Goal: Check status: Check status

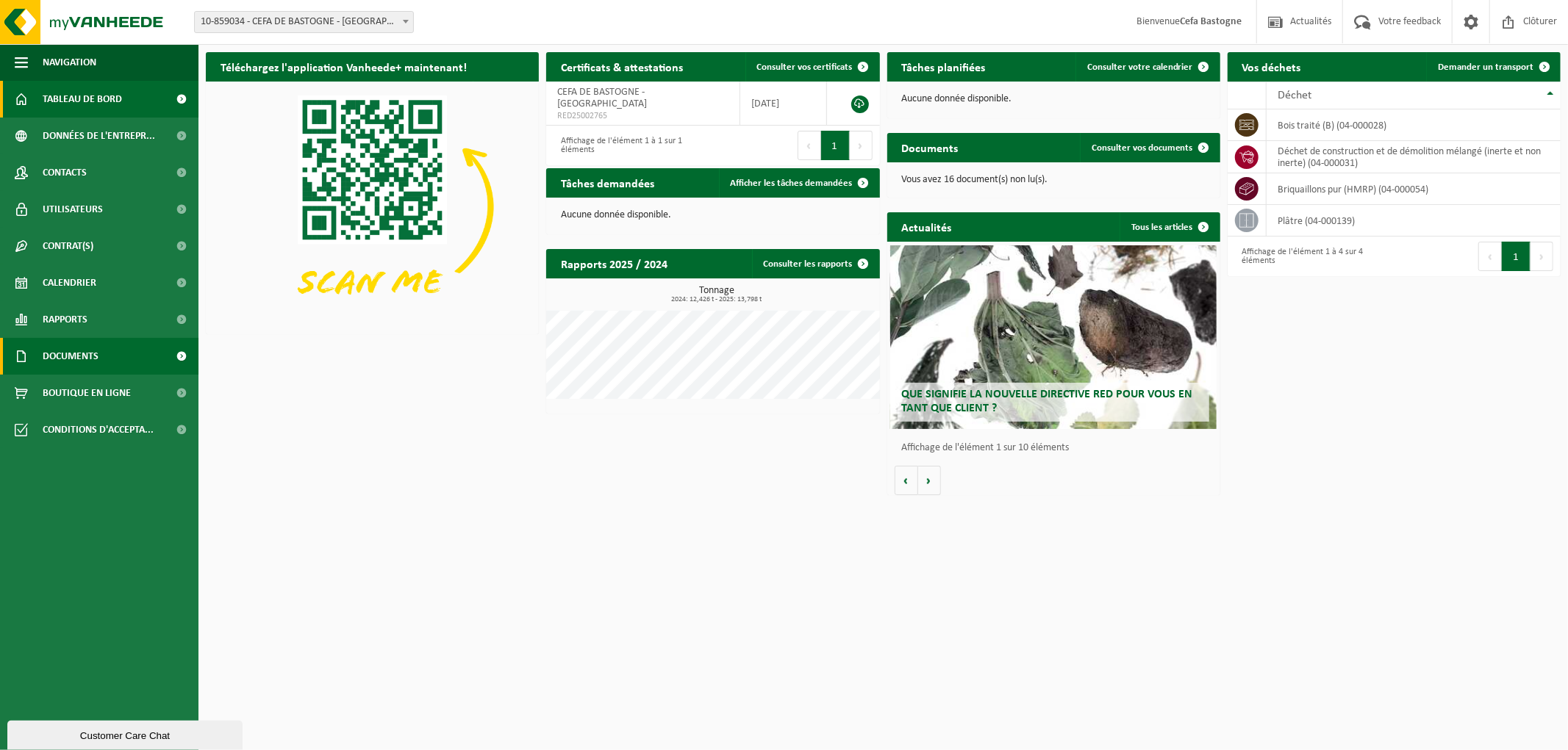
click at [82, 354] on span "Documents" at bounding box center [70, 356] width 56 height 37
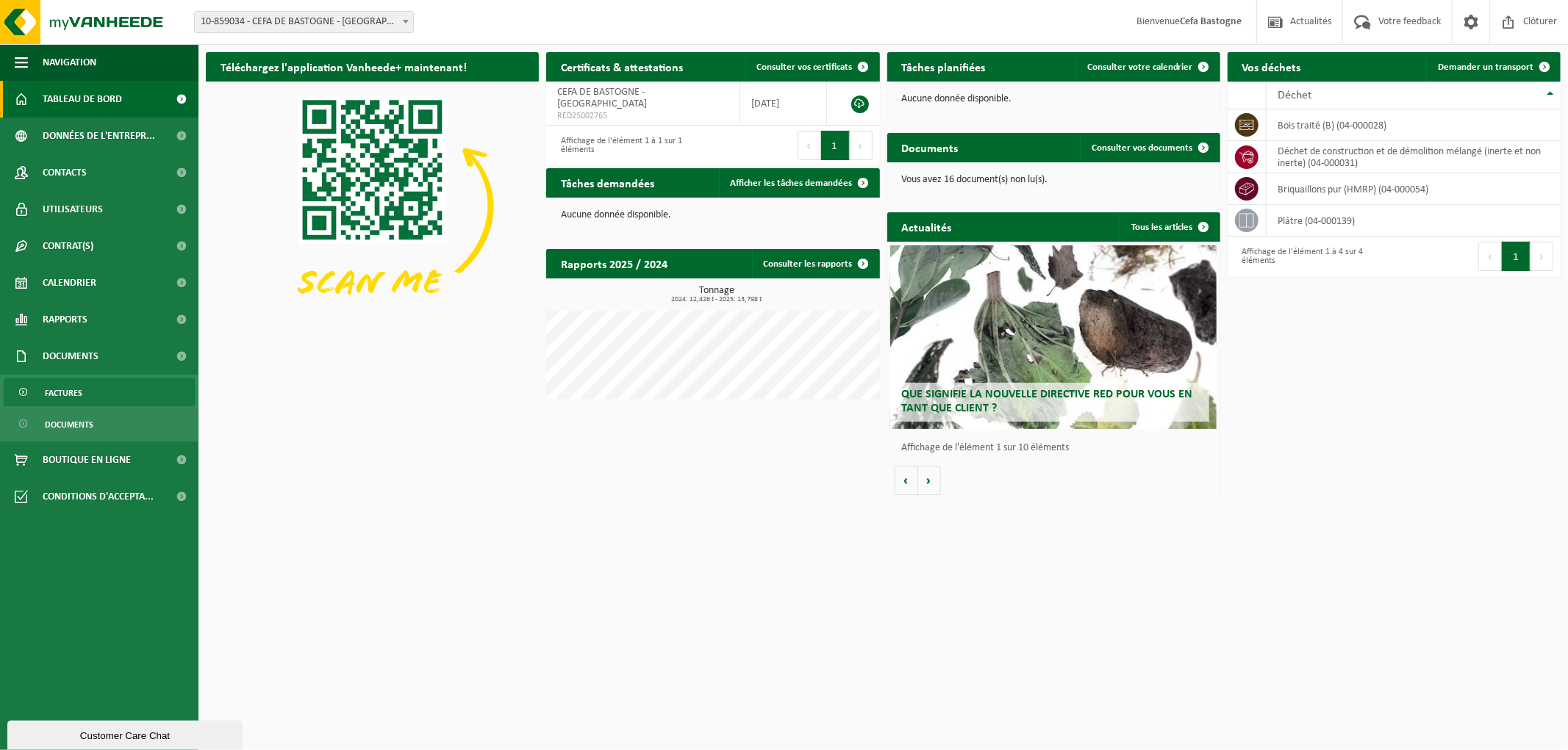
click at [68, 385] on span "Factures" at bounding box center [64, 393] width 38 height 28
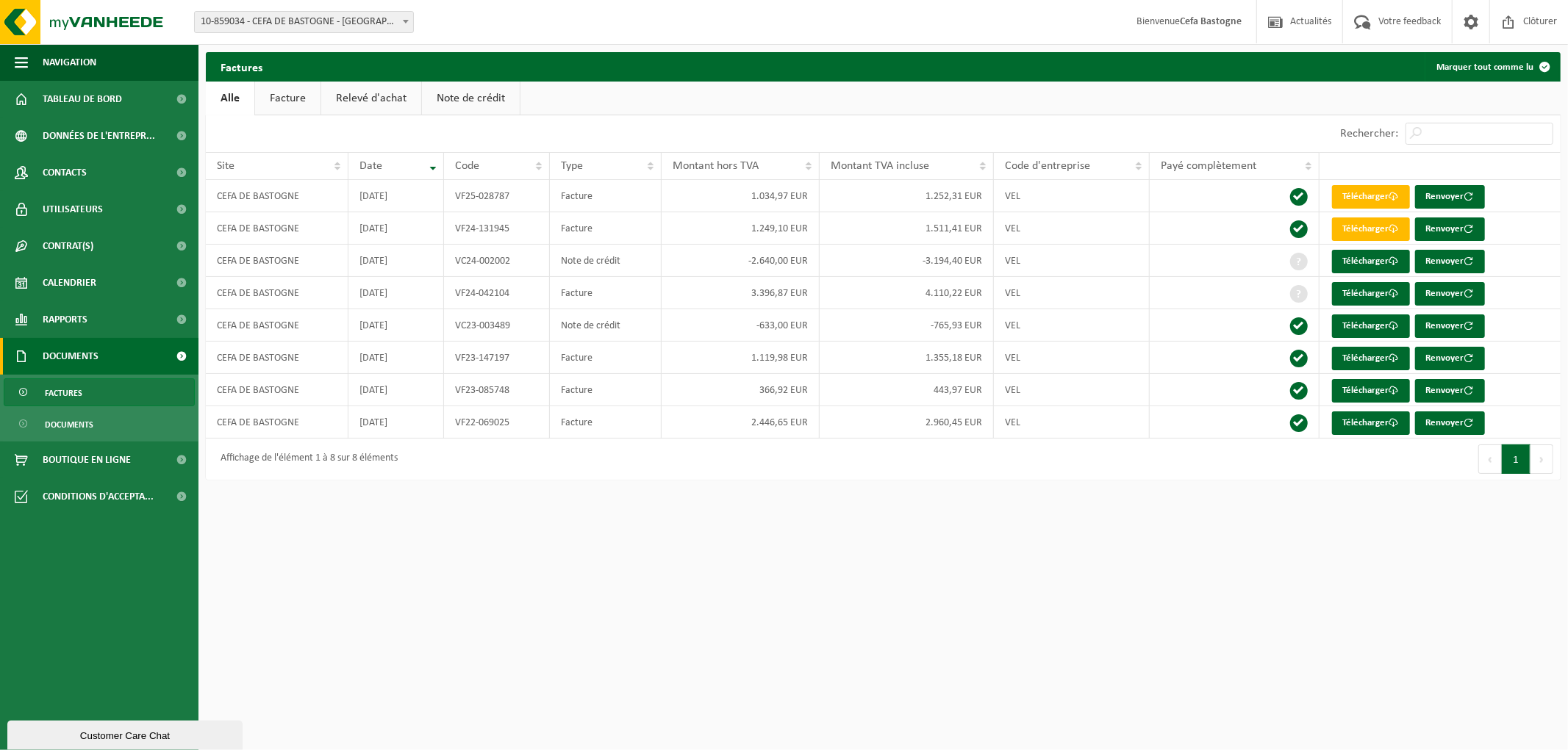
click at [157, 386] on link "Factures" at bounding box center [99, 392] width 191 height 28
click at [296, 92] on link "Facture" at bounding box center [287, 98] width 66 height 34
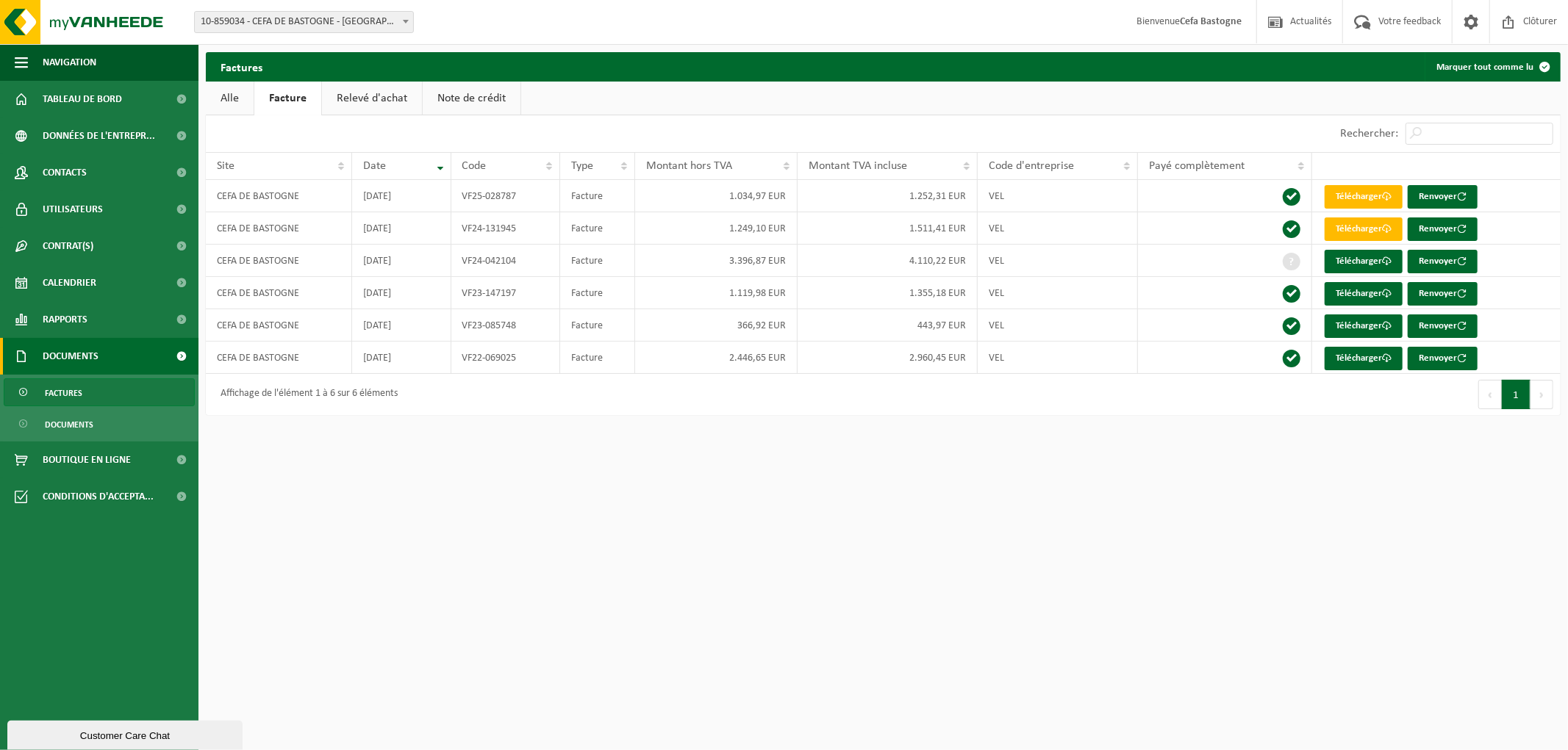
click at [350, 95] on link "Relevé d'achat" at bounding box center [372, 98] width 100 height 34
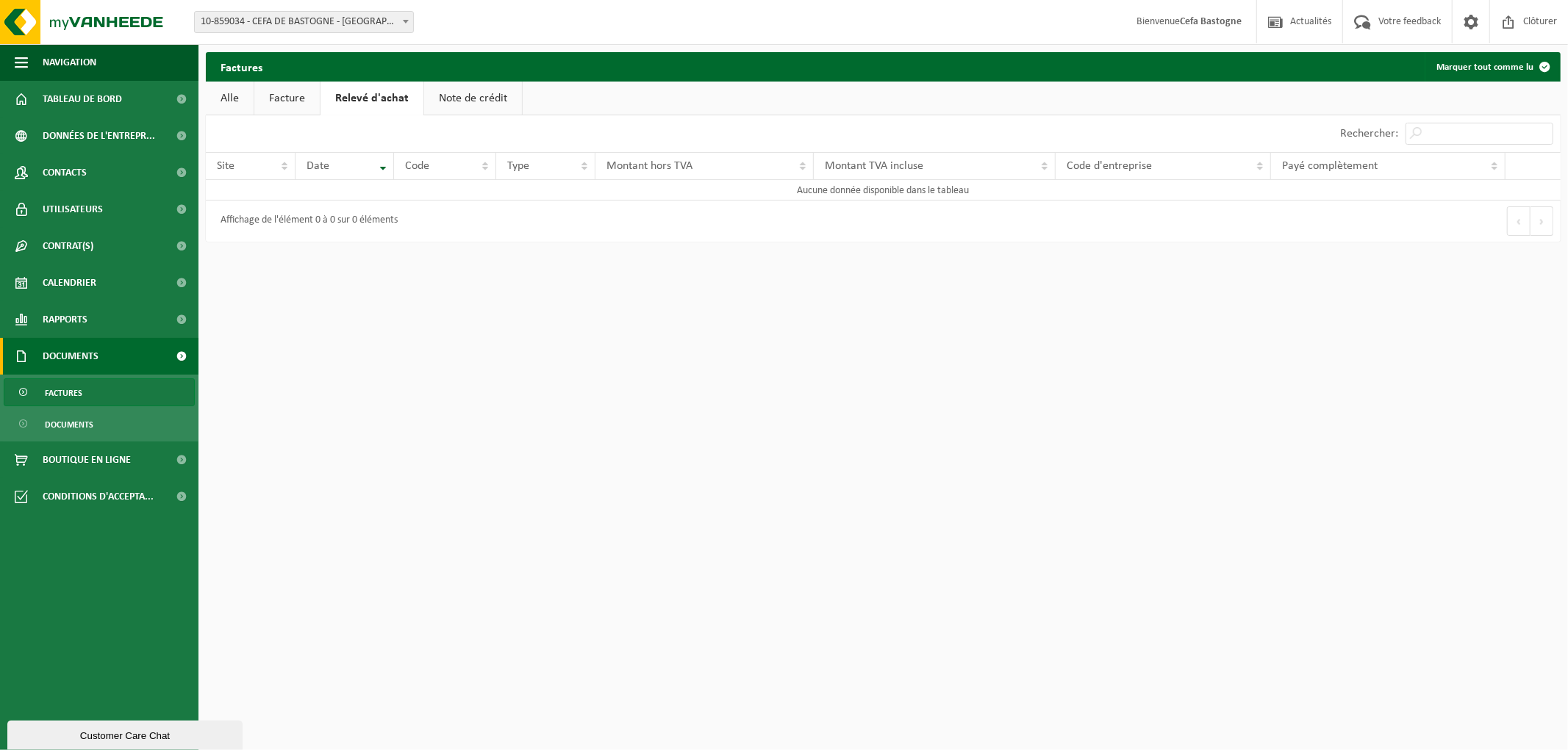
click at [449, 90] on link "Note de crédit" at bounding box center [473, 98] width 98 height 34
